Goal: Task Accomplishment & Management: Complete application form

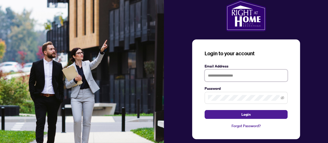
click at [226, 73] on input "text" at bounding box center [246, 76] width 83 height 12
type input "**********"
click at [205, 110] on button "Login" at bounding box center [246, 114] width 83 height 9
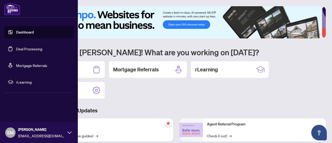
click at [16, 49] on link "Deal Processing" at bounding box center [29, 48] width 26 height 5
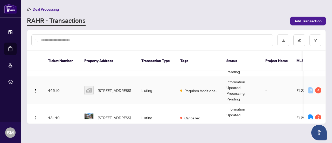
scroll to position [48, 0]
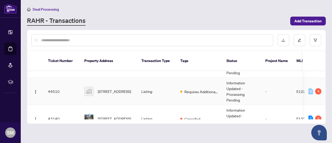
click at [151, 85] on td "Listing" at bounding box center [156, 91] width 39 height 27
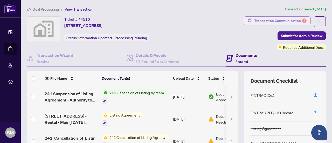
click at [275, 20] on div "Transaction Communication 4" at bounding box center [280, 21] width 52 height 8
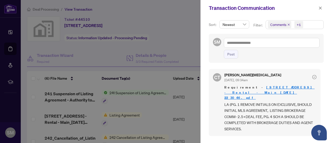
scroll to position [42, 0]
click at [261, 85] on link "[STREET_ADDRESS] - Rental - Main_[DATE] 22_30_46.pdf" at bounding box center [270, 92] width 90 height 15
click at [180, 34] on div at bounding box center [166, 71] width 332 height 143
click at [320, 7] on icon "close" at bounding box center [321, 8] width 4 height 4
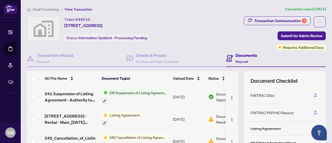
click at [238, 60] on span "Required" at bounding box center [242, 62] width 12 height 4
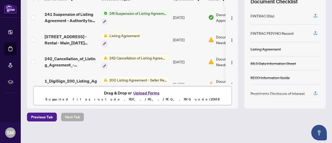
click at [149, 93] on button "Upload Forms" at bounding box center [146, 93] width 29 height 7
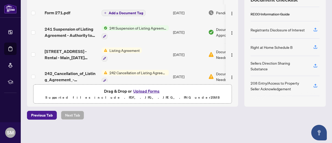
scroll to position [0, 0]
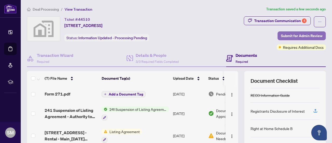
click at [313, 35] on span "Submit for Admin Review" at bounding box center [302, 36] width 42 height 8
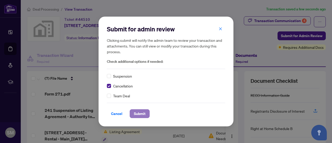
click at [143, 112] on span "Submit" at bounding box center [140, 114] width 12 height 8
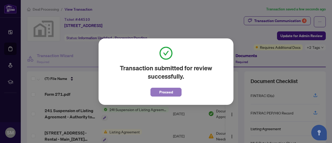
click at [170, 90] on span "Proceed" at bounding box center [166, 92] width 14 height 8
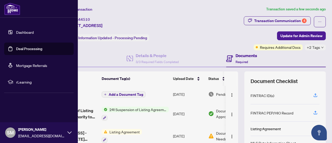
click at [16, 47] on link "Deal Processing" at bounding box center [29, 48] width 26 height 5
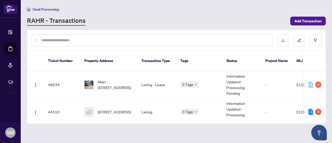
scroll to position [27, 0]
click at [152, 79] on td "Listing - Lease" at bounding box center [156, 84] width 39 height 27
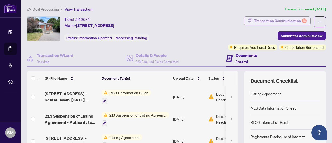
click at [266, 21] on div "Transaction Communication 10" at bounding box center [280, 21] width 52 height 8
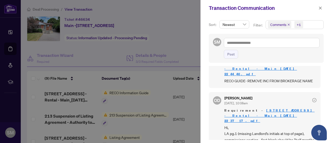
scroll to position [120, 0]
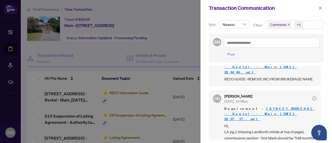
click at [183, 41] on div at bounding box center [166, 71] width 332 height 143
click at [321, 7] on icon "close" at bounding box center [321, 8] width 4 height 4
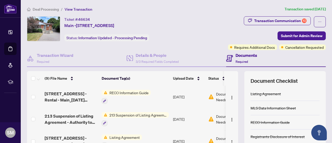
scroll to position [81, 0]
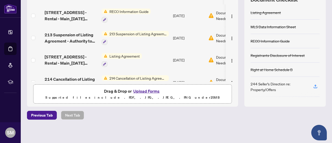
click at [151, 89] on button "Upload Forms" at bounding box center [146, 91] width 29 height 7
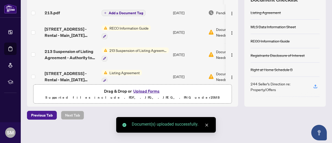
click at [151, 90] on button "Upload Forms" at bounding box center [146, 91] width 29 height 7
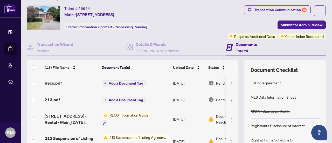
scroll to position [9, 0]
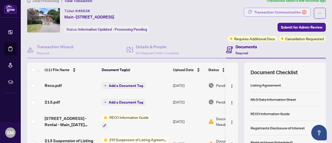
click at [267, 10] on div "Transaction Communication 10" at bounding box center [280, 12] width 52 height 8
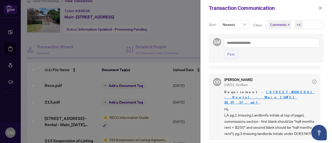
scroll to position [137, 0]
click at [267, 90] on link "[STREET_ADDRESS] - Rental - Main_[DATE] 22_37_17.pdf" at bounding box center [270, 97] width 90 height 15
click at [190, 29] on div at bounding box center [166, 71] width 332 height 143
click at [321, 7] on icon "close" at bounding box center [320, 7] width 3 height 3
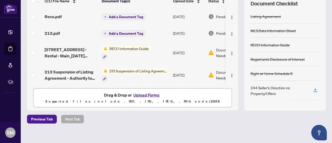
scroll to position [78, 0]
click at [144, 93] on button "Upload Forms" at bounding box center [146, 94] width 29 height 7
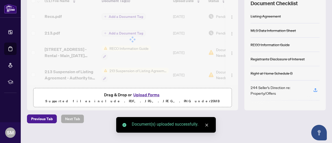
scroll to position [0, 0]
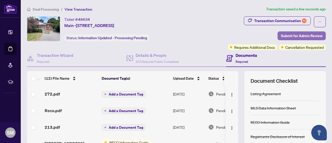
click at [293, 34] on span "Submit for Admin Review" at bounding box center [302, 36] width 42 height 8
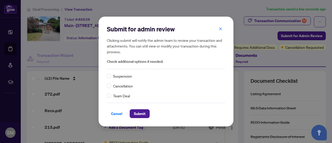
click at [127, 86] on span "Cancellation" at bounding box center [123, 86] width 20 height 6
click at [145, 115] on span "Submit" at bounding box center [140, 114] width 12 height 8
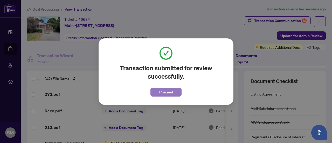
click at [172, 90] on span "Proceed" at bounding box center [166, 92] width 14 height 8
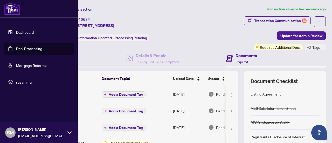
click at [16, 49] on link "Deal Processing" at bounding box center [29, 48] width 26 height 5
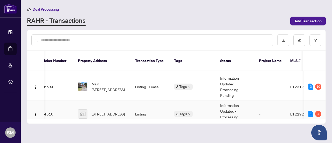
scroll to position [0, 6]
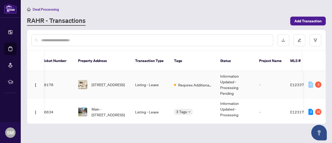
click at [152, 79] on td "Listing - Lease" at bounding box center [150, 84] width 39 height 27
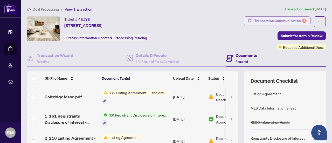
click at [265, 20] on div "Transaction Communication 3" at bounding box center [280, 21] width 52 height 8
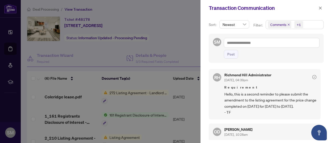
click at [172, 39] on div at bounding box center [166, 71] width 332 height 143
click at [179, 35] on div at bounding box center [166, 71] width 332 height 143
click at [321, 9] on icon "close" at bounding box center [321, 8] width 4 height 4
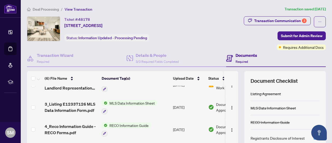
scroll to position [81, 0]
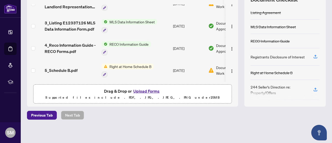
click at [143, 90] on button "Upload Forms" at bounding box center [146, 91] width 29 height 7
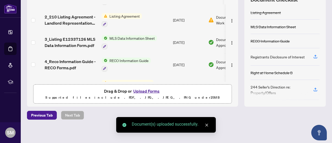
click at [142, 90] on button "Upload Forms" at bounding box center [146, 91] width 29 height 7
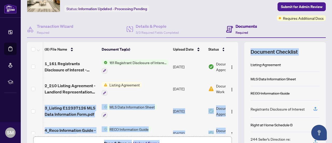
scroll to position [0, 30]
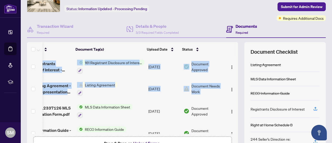
drag, startPoint x: 232, startPoint y: 87, endPoint x: 234, endPoint y: 74, distance: 13.1
click at [234, 74] on div "(8) File Name Document Tag(s) Upload Date Status 212.pdf Add a Document Tag [DA…" at bounding box center [176, 100] width 299 height 117
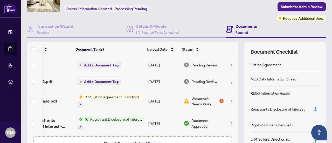
drag, startPoint x: 125, startPoint y: 131, endPoint x: 100, endPoint y: 133, distance: 24.7
click at [100, 133] on div "(8) File Name Document Tag(s) Upload Date Status 212.pdf Add a Document Tag [DA…" at bounding box center [132, 100] width 211 height 117
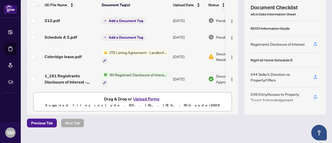
scroll to position [75, 0]
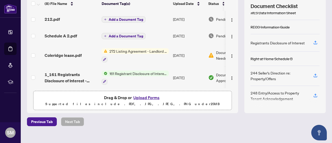
click at [154, 97] on button "Upload Forms" at bounding box center [146, 97] width 29 height 7
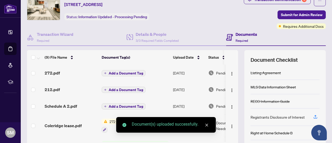
scroll to position [15, 0]
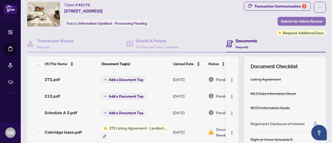
click at [282, 19] on span "Submit for Admin Review" at bounding box center [302, 21] width 42 height 8
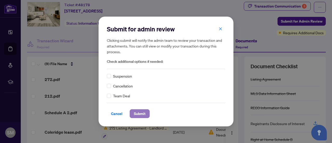
click at [142, 115] on span "Submit" at bounding box center [140, 114] width 12 height 8
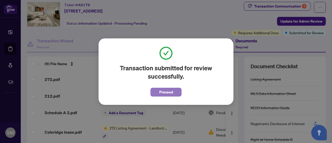
click at [167, 92] on span "Proceed" at bounding box center [166, 92] width 14 height 8
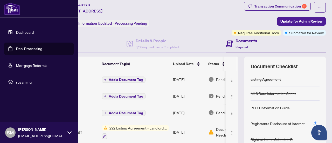
click at [16, 49] on link "Deal Processing" at bounding box center [29, 48] width 26 height 5
